Goal: Task Accomplishment & Management: Manage account settings

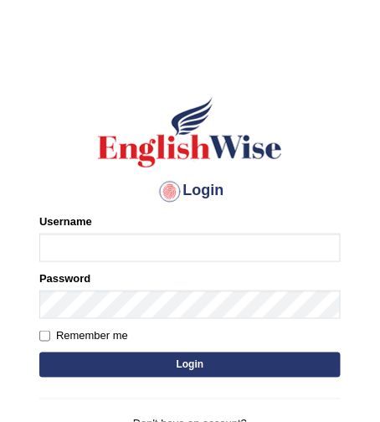
type input "[PERSON_NAME]"
click at [144, 364] on button "Login" at bounding box center [190, 365] width 302 height 25
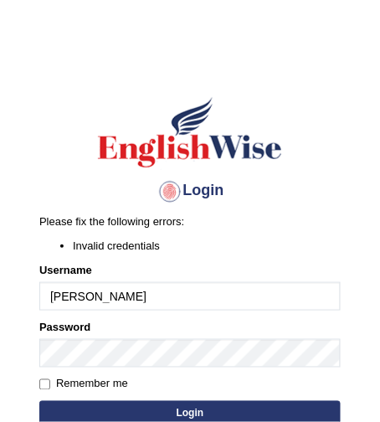
click at [146, 411] on button "Login" at bounding box center [190, 413] width 302 height 25
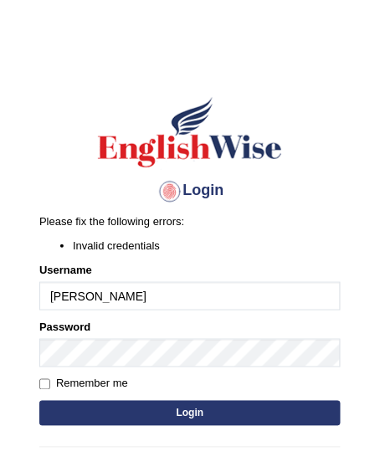
click at [291, 410] on button "Login" at bounding box center [190, 413] width 302 height 25
